Goal: Information Seeking & Learning: Learn about a topic

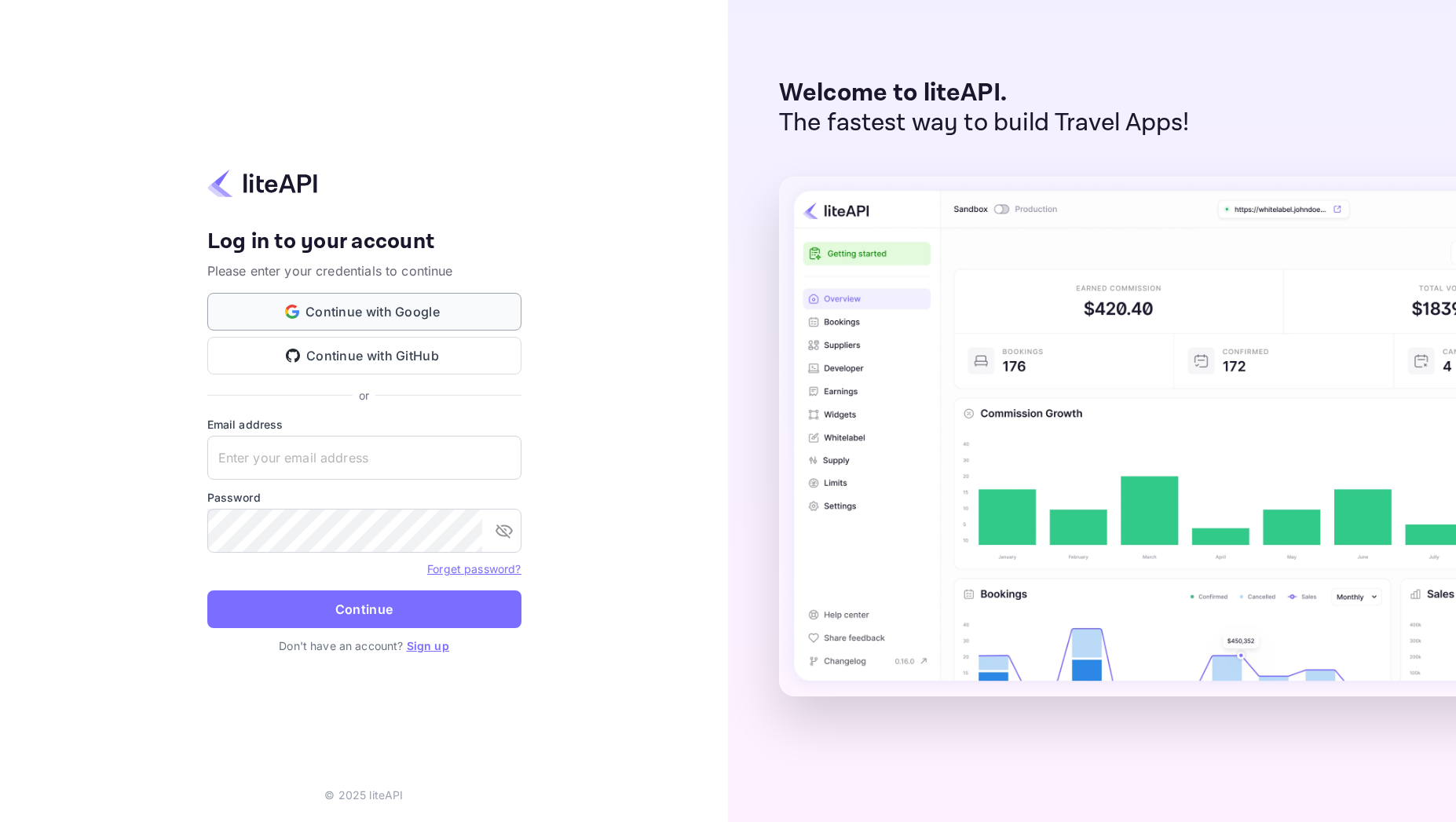
click at [371, 303] on button "Continue with Google" at bounding box center [364, 311] width 314 height 38
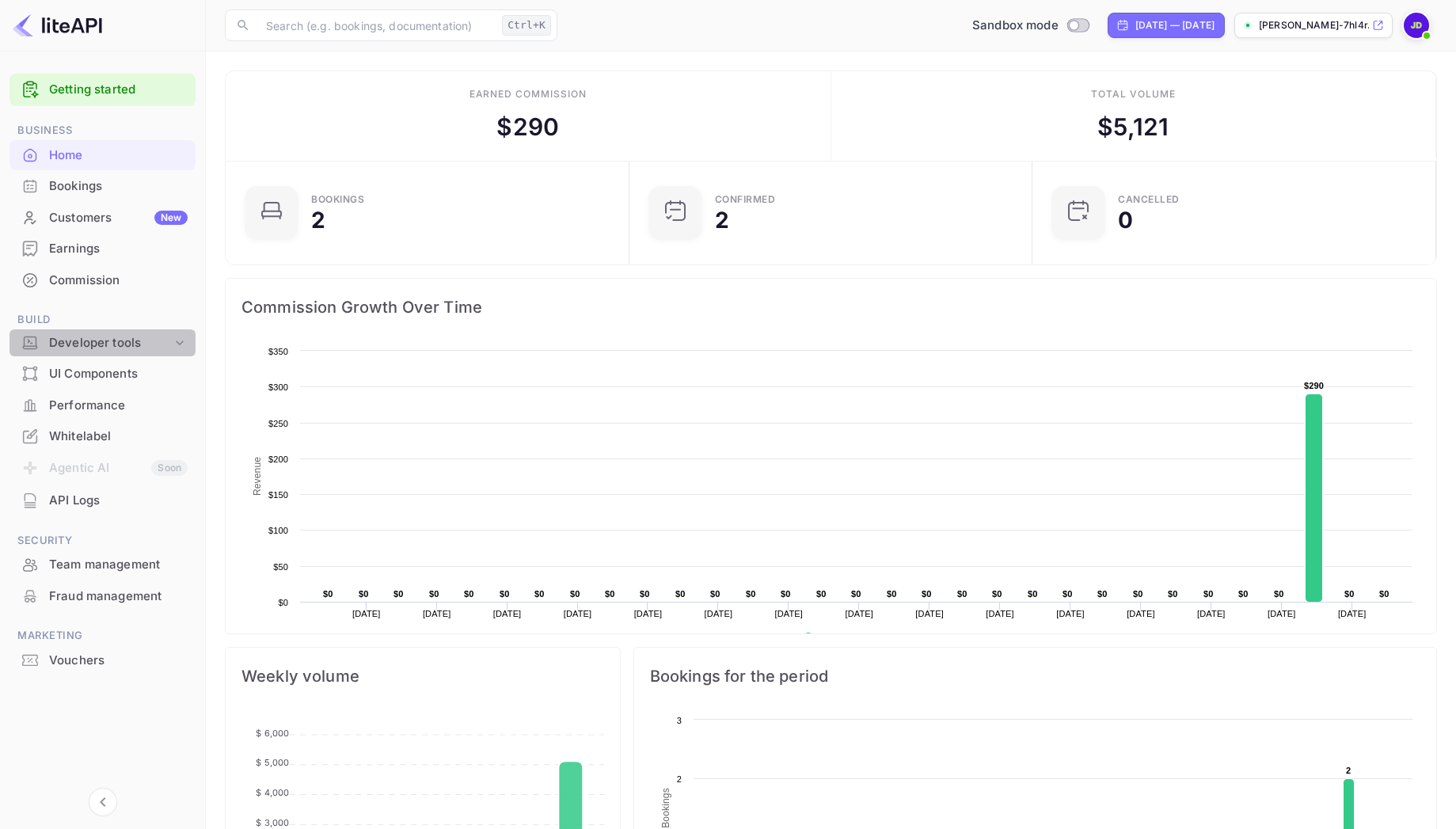
click at [139, 338] on div "Developer tools" at bounding box center [111, 343] width 122 height 18
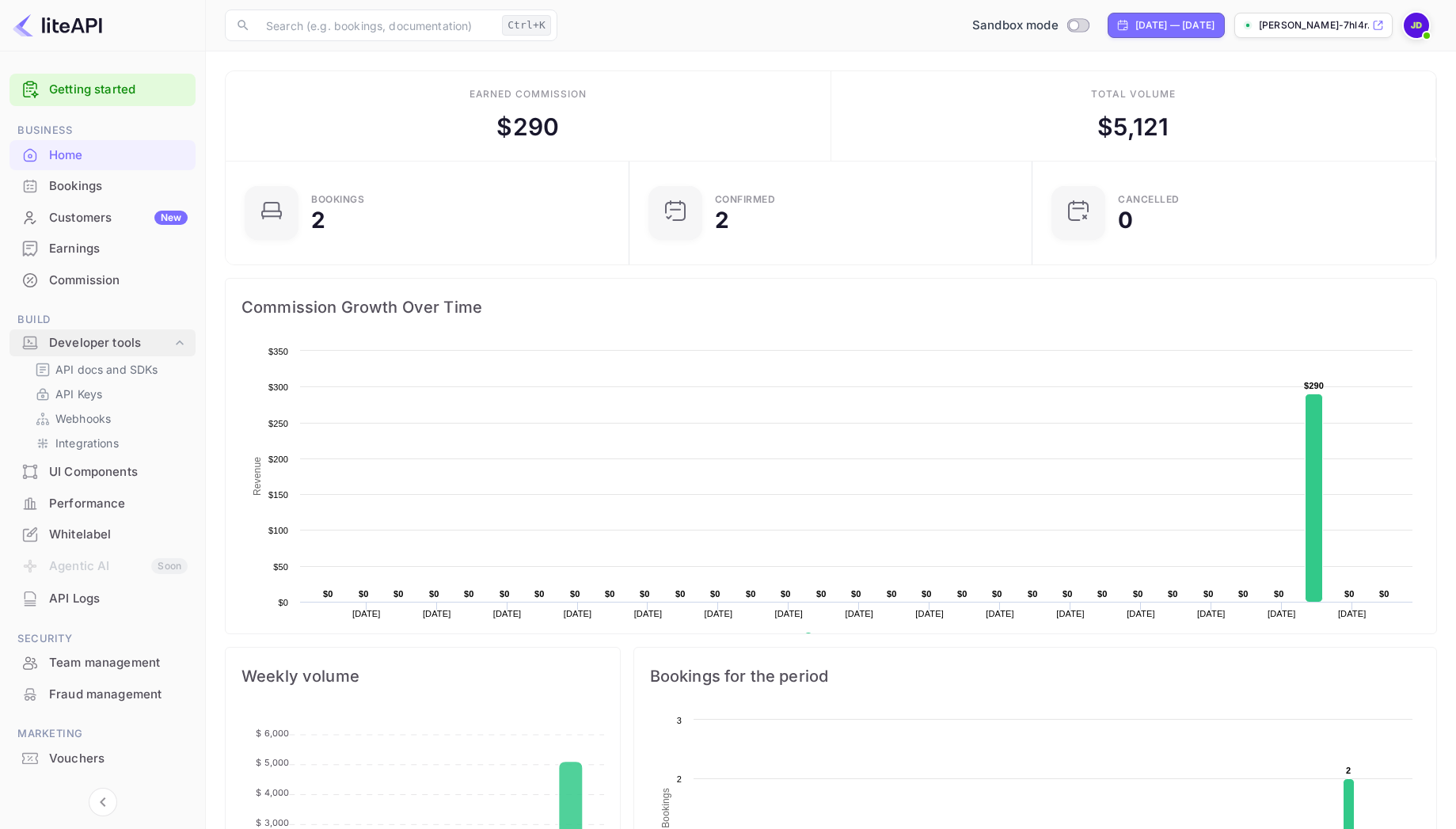
click at [139, 338] on div "Developer tools" at bounding box center [111, 343] width 122 height 18
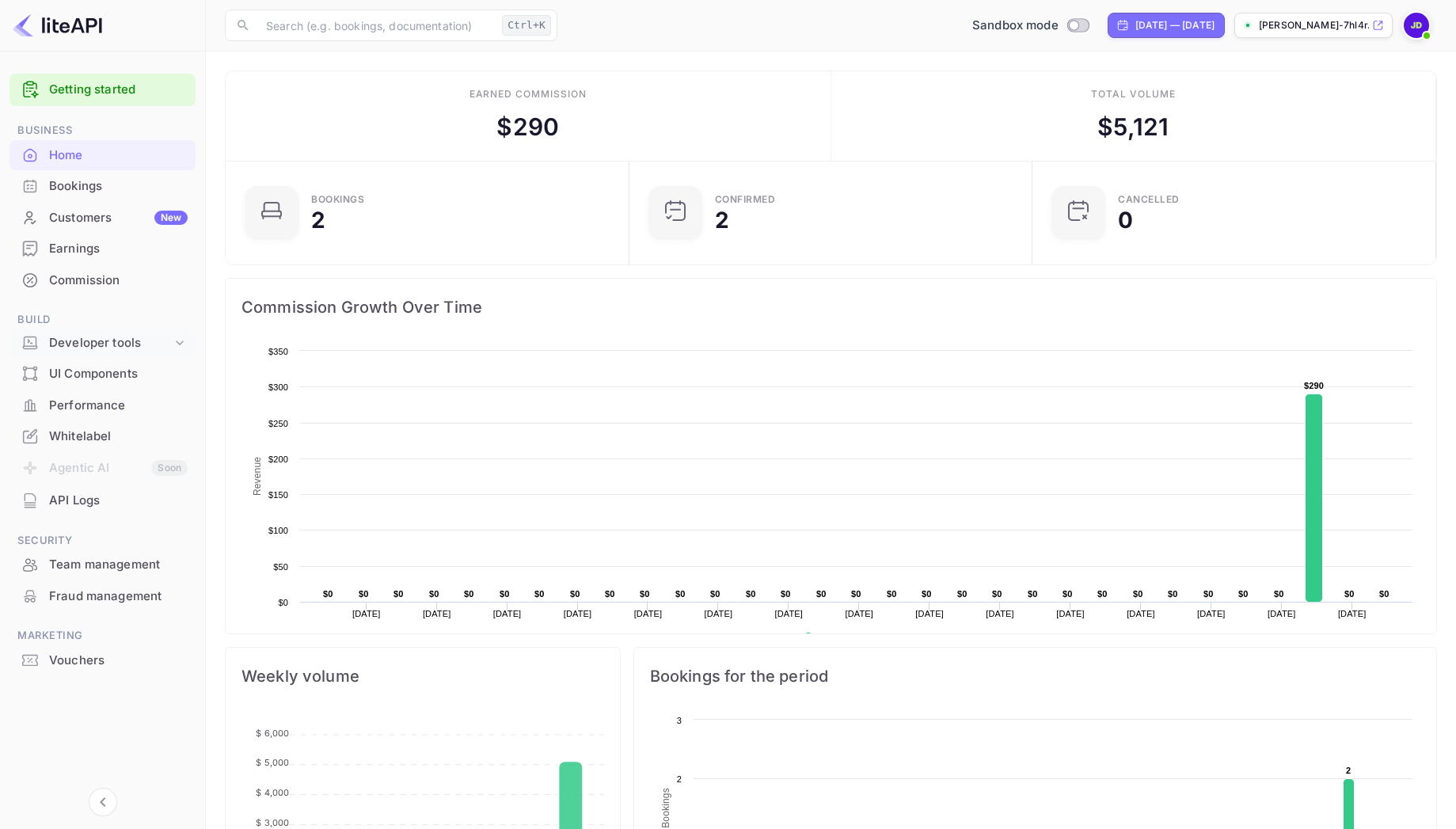
click at [133, 337] on div "Developer tools" at bounding box center [111, 343] width 122 height 18
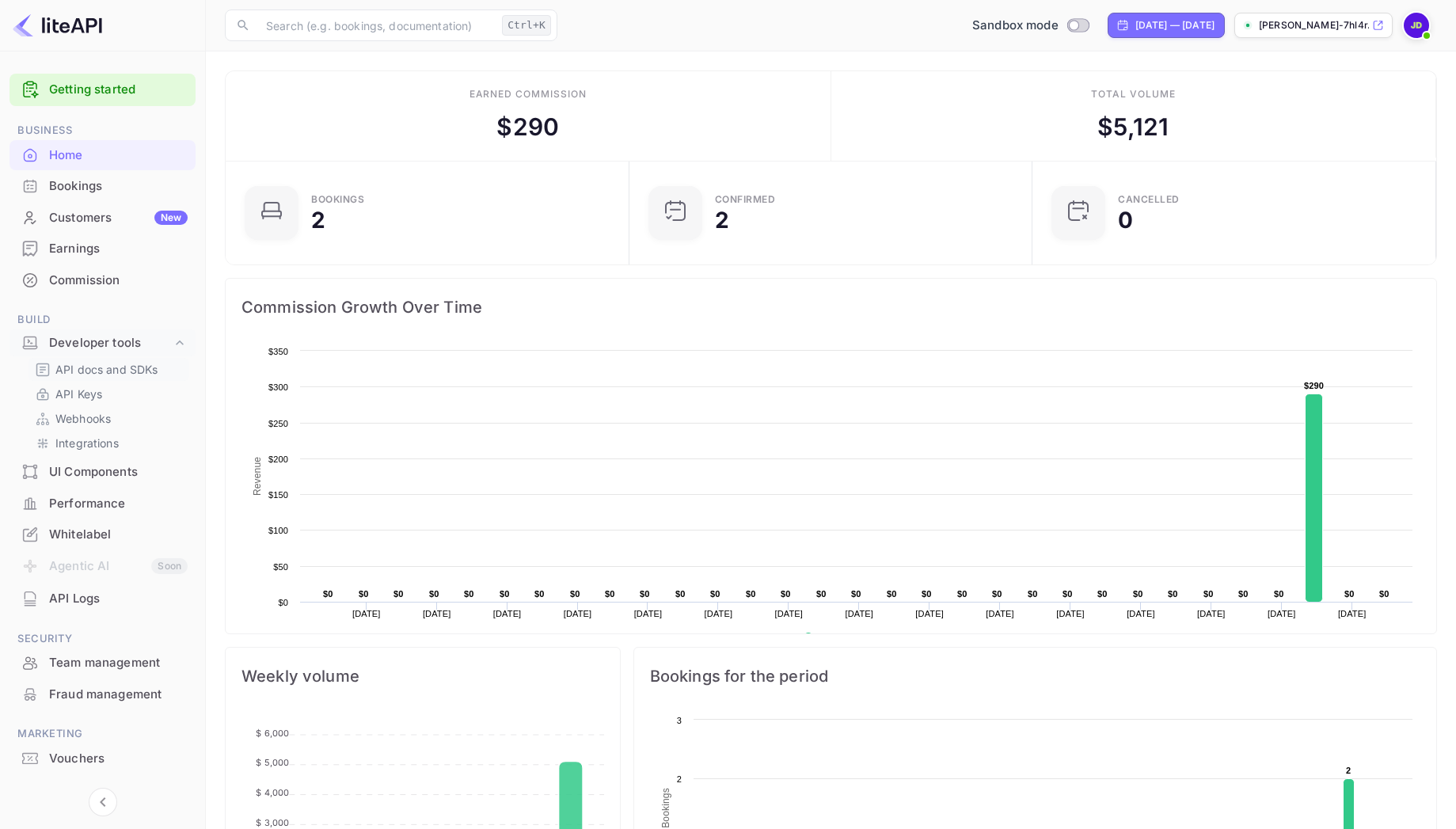
click at [119, 369] on p "API docs and SDKs" at bounding box center [107, 368] width 103 height 17
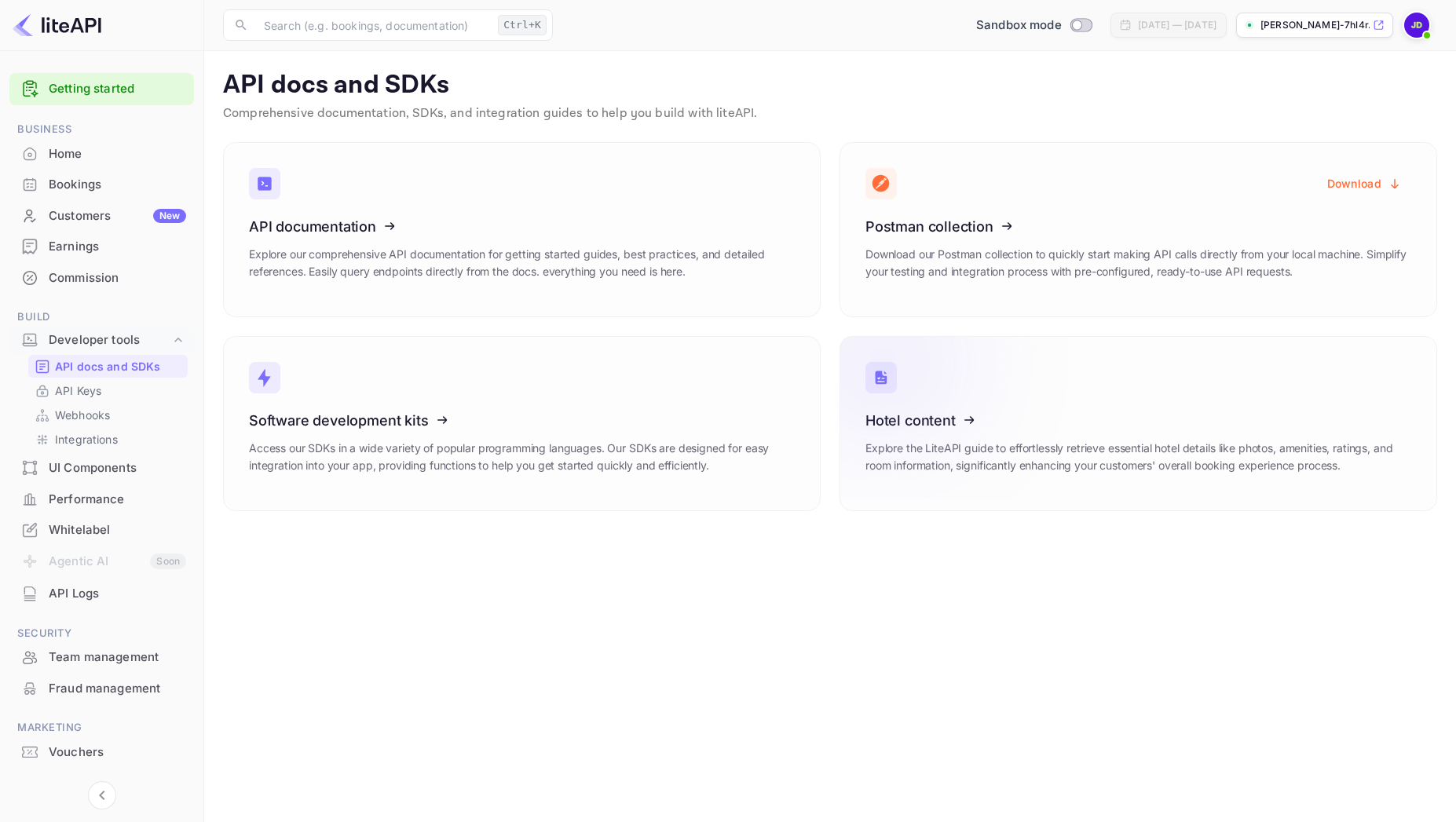
click at [933, 419] on icon at bounding box center [962, 417] width 244 height 162
